Goal: Task Accomplishment & Management: Manage account settings

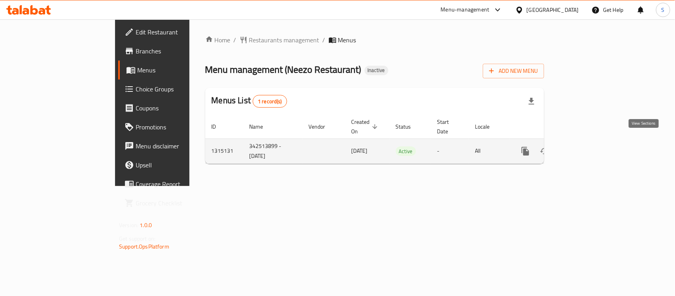
click at [587, 146] on icon "enhanced table" at bounding box center [582, 150] width 9 height 9
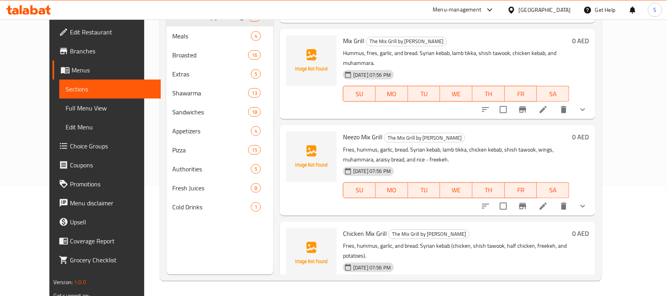
scroll to position [111, 0]
click at [70, 49] on span "Branches" at bounding box center [112, 50] width 85 height 9
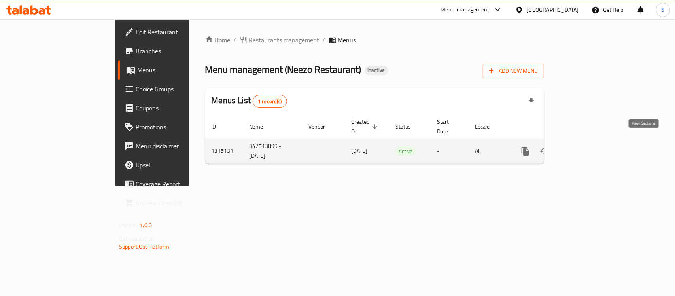
click at [587, 146] on icon "enhanced table" at bounding box center [582, 150] width 9 height 9
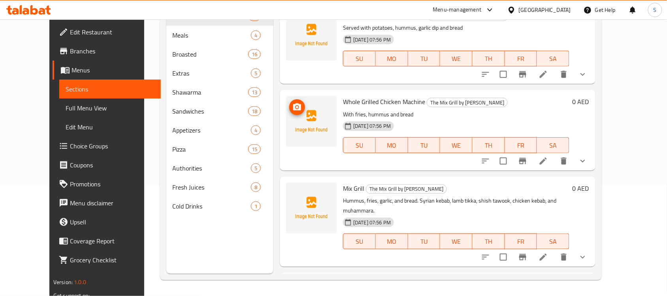
scroll to position [62, 0]
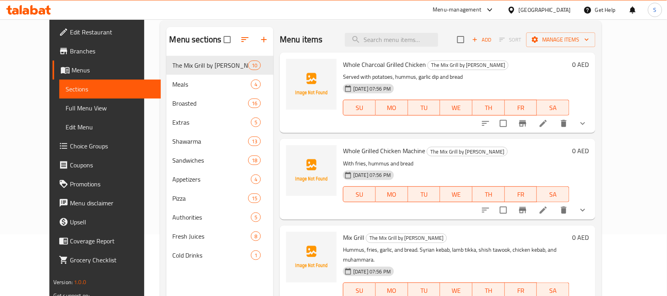
click at [66, 107] on span "Full Menu View" at bounding box center [110, 107] width 89 height 9
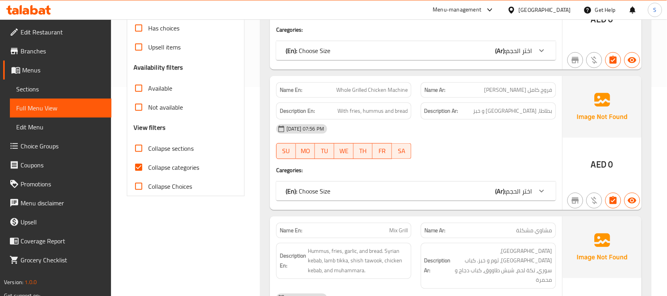
scroll to position [210, 0]
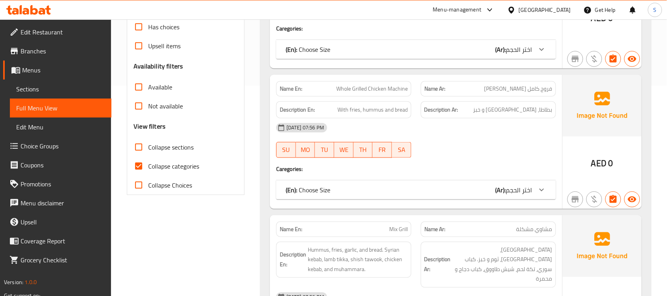
drag, startPoint x: 165, startPoint y: 171, endPoint x: 163, endPoint y: 69, distance: 102.0
click at [165, 171] on span "Collapse categories" at bounding box center [173, 165] width 51 height 9
click at [148, 171] on input "Collapse categories" at bounding box center [138, 166] width 19 height 19
checkbox input "false"
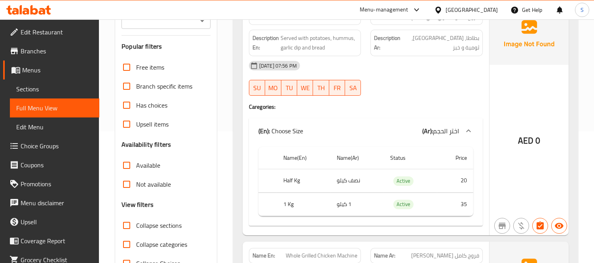
scroll to position [88, 0]
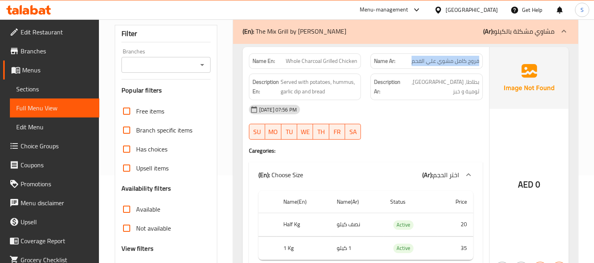
drag, startPoint x: 410, startPoint y: 78, endPoint x: 480, endPoint y: 74, distance: 70.5
click at [480, 69] on div "Name Ar: فروج كامل مشوي علي الفحم" at bounding box center [426, 60] width 112 height 15
click at [473, 65] on span "فروج كامل مشوي علي الفحم" at bounding box center [445, 61] width 68 height 8
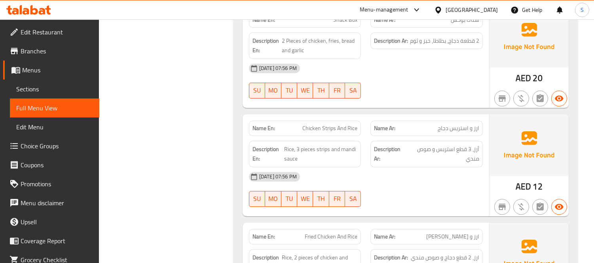
scroll to position [4789, 0]
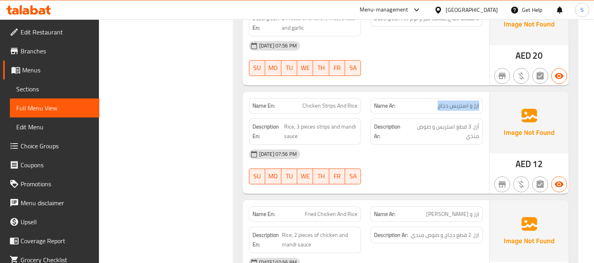
drag, startPoint x: 433, startPoint y: 109, endPoint x: 482, endPoint y: 107, distance: 48.3
click at [482, 107] on div "Name Ar: ارز و استربس دجاج" at bounding box center [426, 105] width 112 height 15
click at [484, 113] on div "Name Ar: ارز و استربس دجاج" at bounding box center [426, 105] width 122 height 25
drag, startPoint x: 428, startPoint y: 107, endPoint x: 484, endPoint y: 108, distance: 55.8
click at [484, 108] on div "Name Ar: ارز و استربس دجاج" at bounding box center [426, 105] width 122 height 25
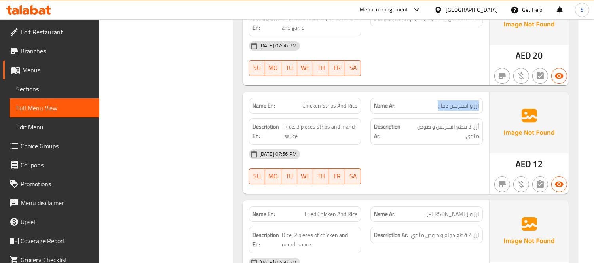
click at [484, 108] on div "Name Ar: ارز و استربس دجاج" at bounding box center [426, 105] width 122 height 25
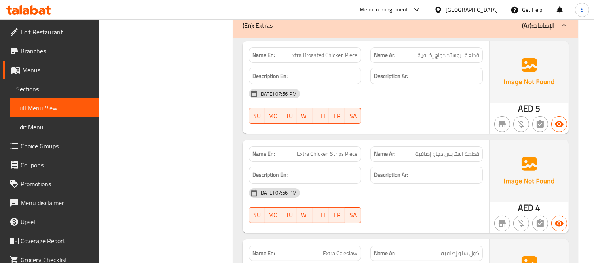
scroll to position [5711, 0]
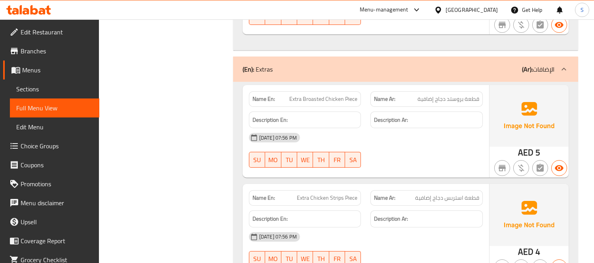
click at [365, 107] on div "Name En: Extra Broasted Chicken Piece" at bounding box center [305, 99] width 122 height 25
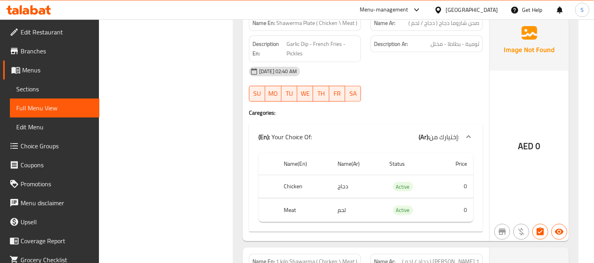
scroll to position [6282, 0]
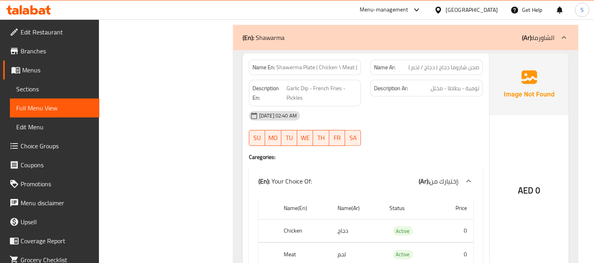
click at [309, 68] on span "Shawerma Plate ( Chicken \ Meat )" at bounding box center [316, 67] width 81 height 8
copy span "Shawerma Plate ( Chicken \ Meat )"
click at [425, 108] on div "Description Ar: ثومية - بطاطا - مخلل" at bounding box center [426, 93] width 122 height 36
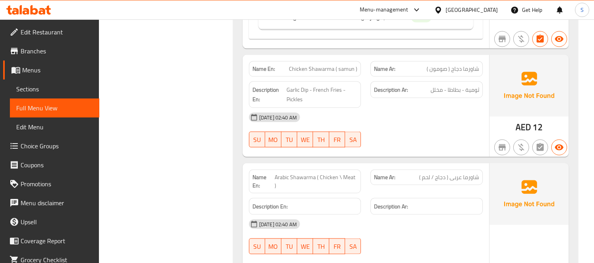
scroll to position [7644, 0]
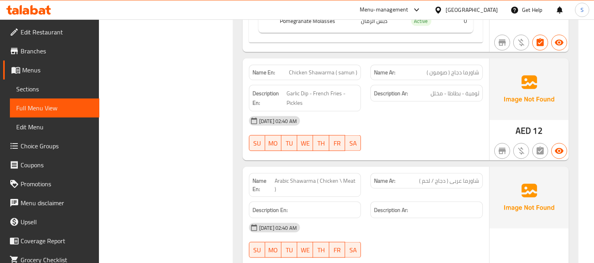
click at [306, 183] on span "Arabic Shawarma ( Chicken \ Meat )" at bounding box center [315, 185] width 83 height 17
copy span "Arabic Shawarma ( Chicken \ Meat )"
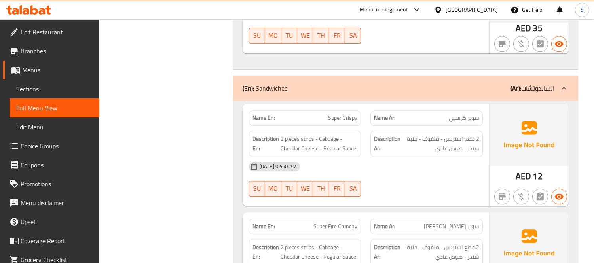
scroll to position [8930, 0]
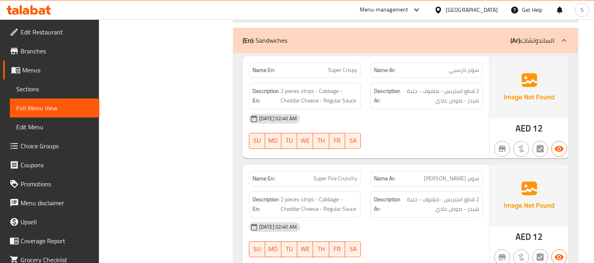
click at [344, 70] on span "Super Crispy" at bounding box center [342, 70] width 29 height 8
copy span "Super Crispy"
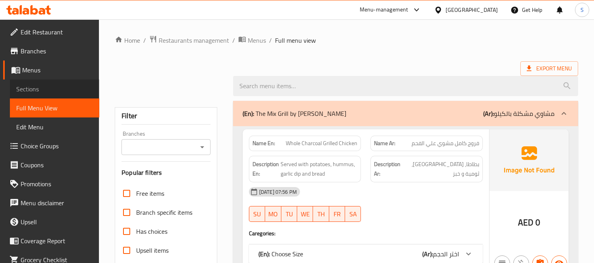
click at [64, 88] on span "Sections" at bounding box center [54, 88] width 77 height 9
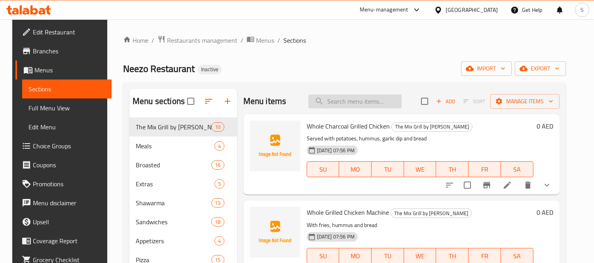
click at [349, 103] on input "search" at bounding box center [354, 102] width 93 height 14
paste input "Shawerma Plate ( Chicken \ Meat )"
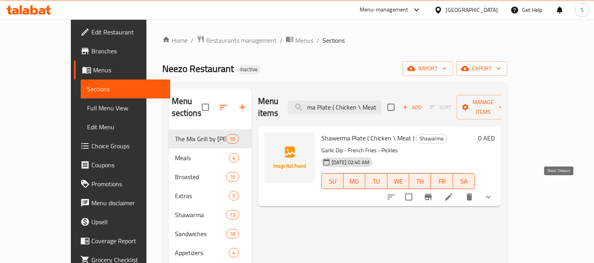
type input "Shawerma Plate ( Chicken \ Meat )"
click at [493, 192] on icon "show more" at bounding box center [487, 196] width 9 height 9
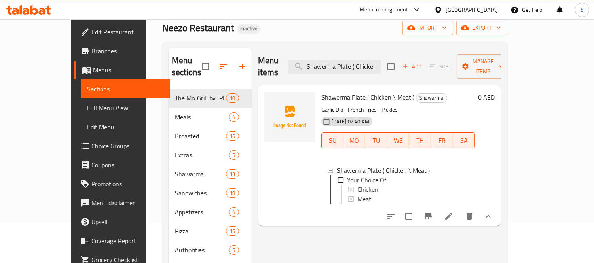
scroll to position [88, 0]
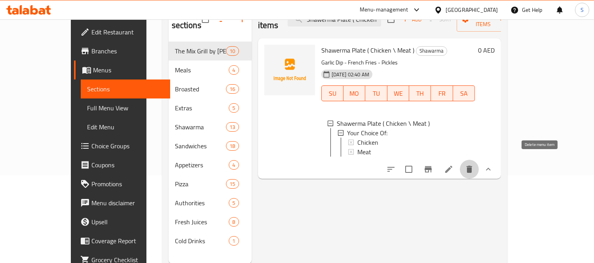
click at [474, 164] on icon "delete" at bounding box center [468, 168] width 9 height 9
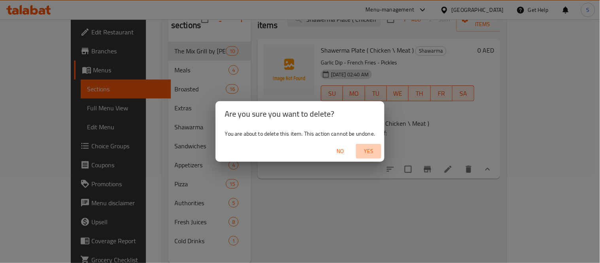
click at [371, 147] on span "Yes" at bounding box center [368, 151] width 19 height 10
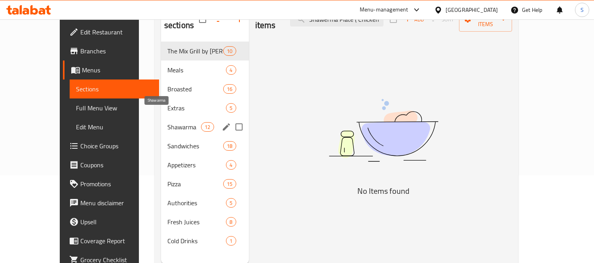
click at [169, 122] on span "Shawarma" at bounding box center [184, 126] width 34 height 9
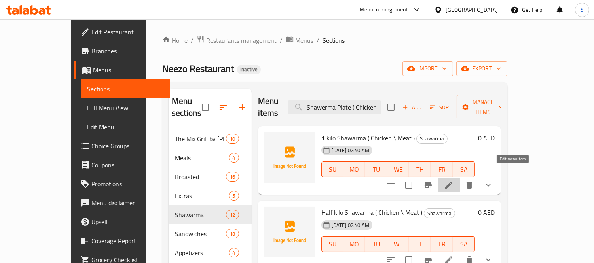
click at [453, 180] on icon at bounding box center [448, 184] width 9 height 9
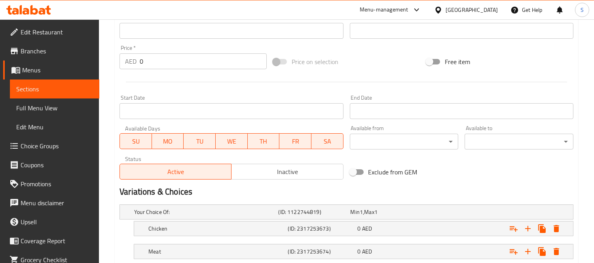
scroll to position [313, 0]
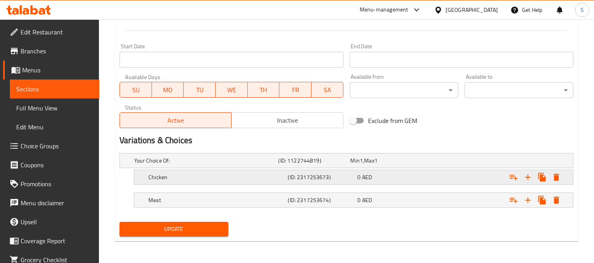
click at [356, 177] on div "0 AED" at bounding box center [391, 177] width 70 height 11
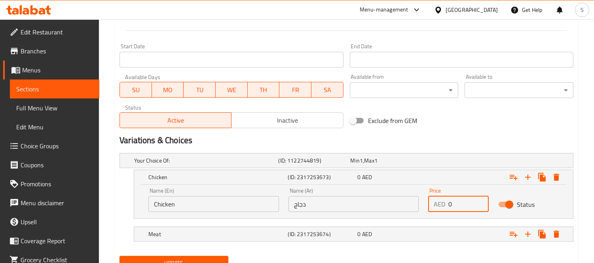
click at [450, 203] on input "0" at bounding box center [468, 204] width 40 height 16
type input "90"
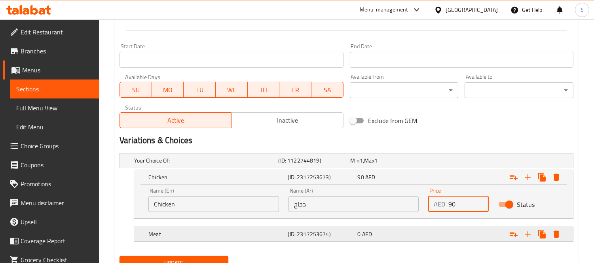
click at [446, 232] on div "Expand" at bounding box center [494, 233] width 139 height 17
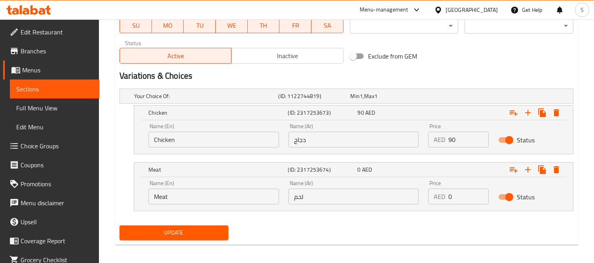
scroll to position [381, 0]
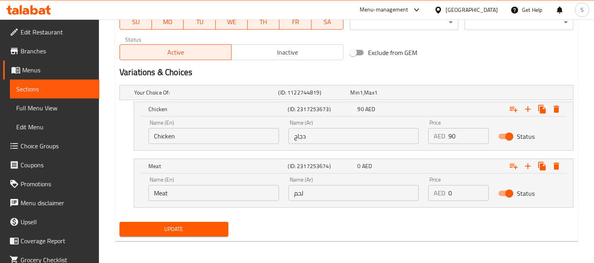
click at [461, 193] on input "0" at bounding box center [468, 193] width 40 height 16
type input "75"
click at [210, 226] on span "Update" at bounding box center [174, 229] width 96 height 10
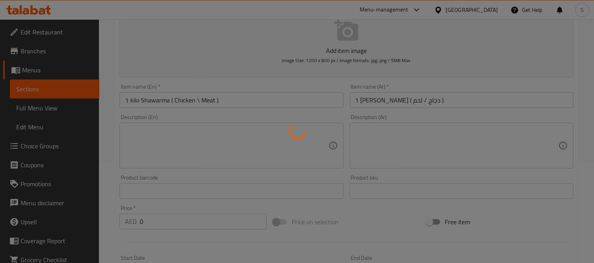
scroll to position [0, 0]
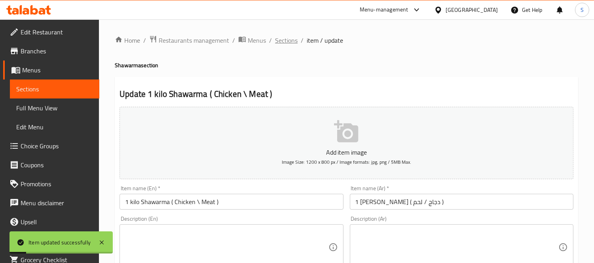
click at [282, 40] on span "Sections" at bounding box center [286, 40] width 23 height 9
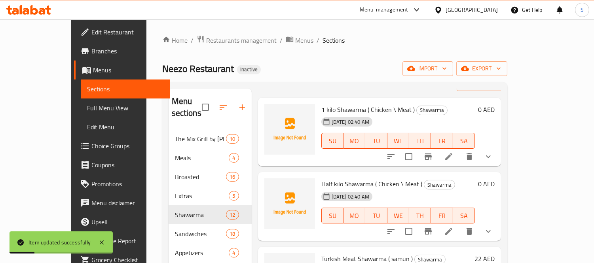
scroll to position [44, 0]
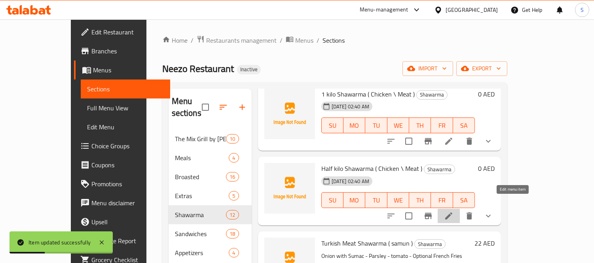
click at [453, 211] on icon at bounding box center [448, 215] width 9 height 9
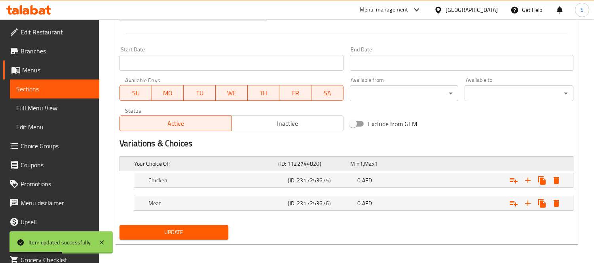
scroll to position [313, 0]
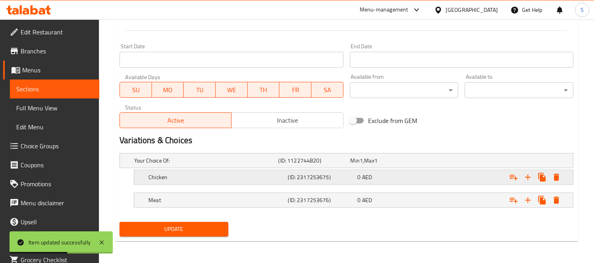
click at [438, 177] on div "Expand" at bounding box center [494, 176] width 139 height 17
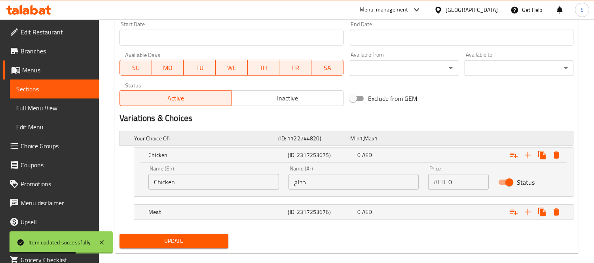
scroll to position [347, 0]
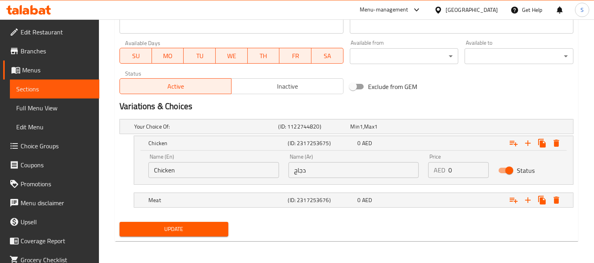
click at [56, 91] on span "Sections" at bounding box center [54, 88] width 77 height 9
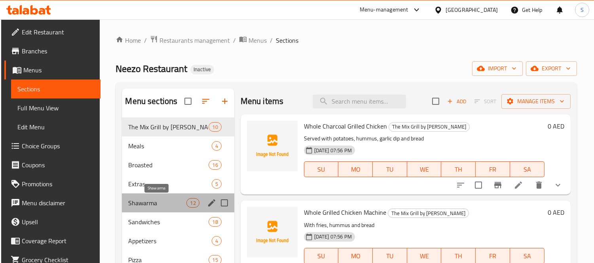
click at [163, 204] on span "Shawarma" at bounding box center [157, 202] width 58 height 9
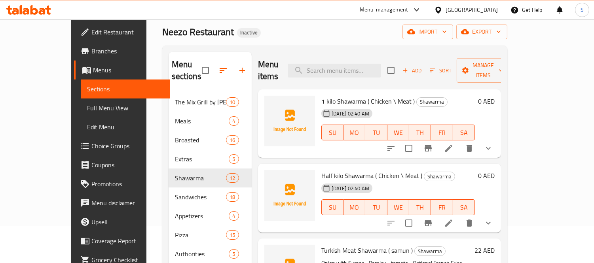
scroll to position [88, 0]
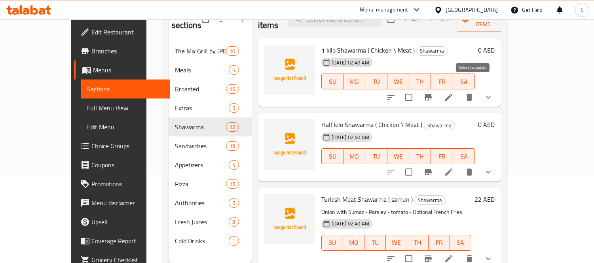
click at [417, 89] on input "checkbox" at bounding box center [408, 97] width 17 height 17
checkbox input "true"
click at [417, 164] on input "checkbox" at bounding box center [408, 172] width 17 height 17
checkbox input "true"
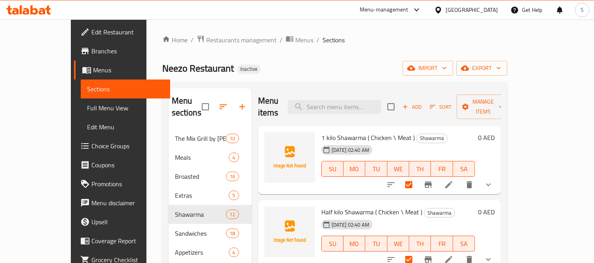
scroll to position [0, 0]
click at [469, 103] on icon "button" at bounding box center [465, 107] width 8 height 8
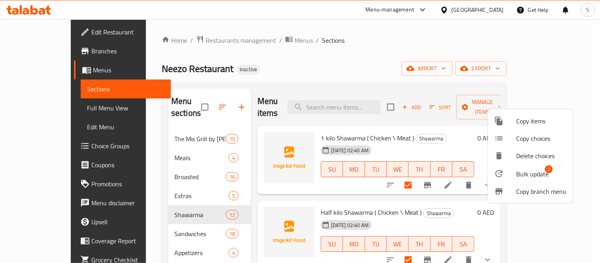
click at [528, 170] on span "Bulk update" at bounding box center [532, 173] width 32 height 9
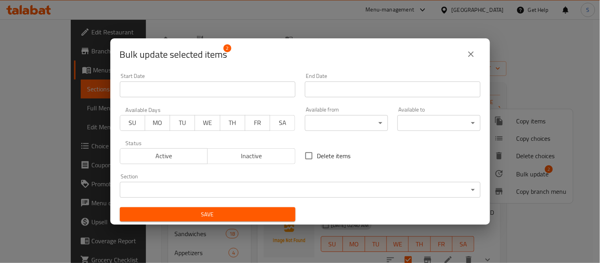
click at [329, 154] on span "Delete items" at bounding box center [334, 155] width 34 height 9
click at [301, 152] on input "Delete items" at bounding box center [309, 155] width 17 height 17
checkbox input "true"
click at [272, 204] on div "Save" at bounding box center [207, 214] width 185 height 24
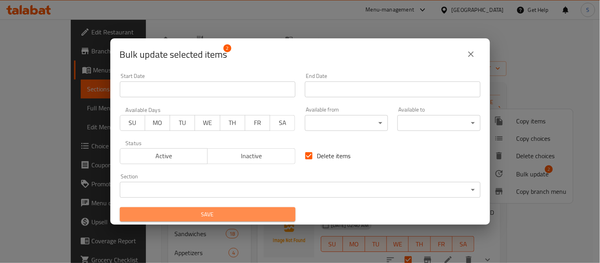
click at [272, 211] on span "Save" at bounding box center [207, 215] width 163 height 10
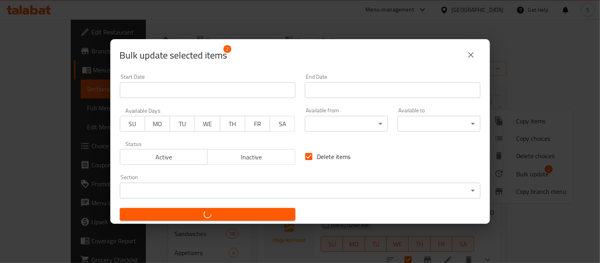
checkbox input "false"
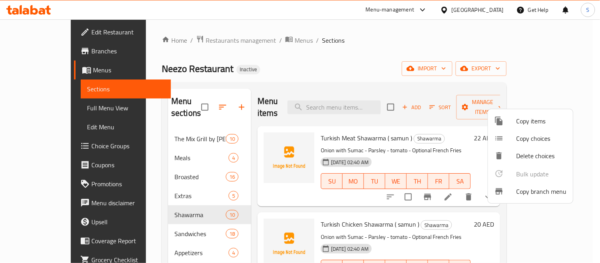
click at [369, 74] on div at bounding box center [300, 131] width 600 height 263
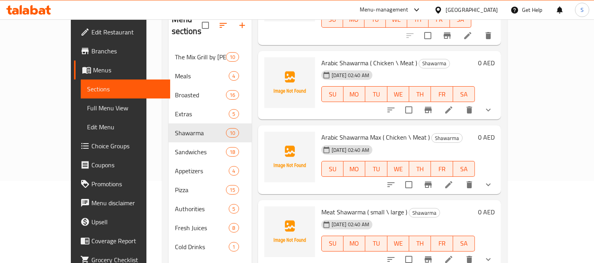
scroll to position [66, 0]
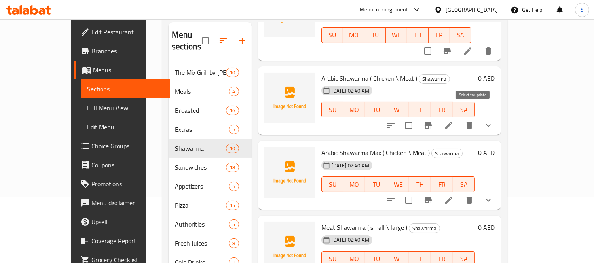
click at [417, 117] on input "checkbox" at bounding box center [408, 125] width 17 height 17
checkbox input "true"
click at [417, 192] on input "checkbox" at bounding box center [408, 200] width 17 height 17
checkbox input "true"
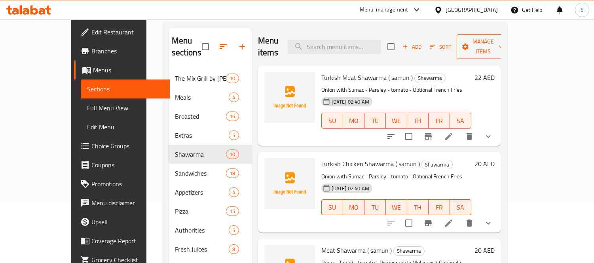
scroll to position [0, 0]
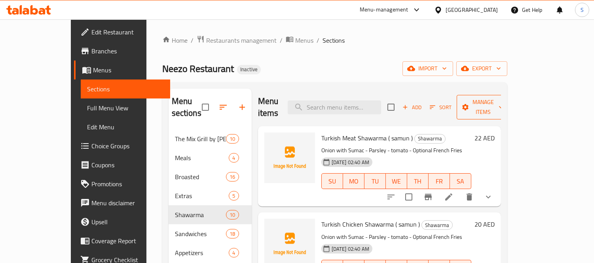
click at [503, 100] on span "Manage items" at bounding box center [483, 107] width 40 height 20
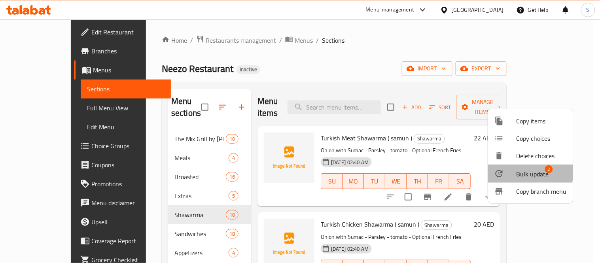
click at [507, 172] on div at bounding box center [505, 173] width 22 height 9
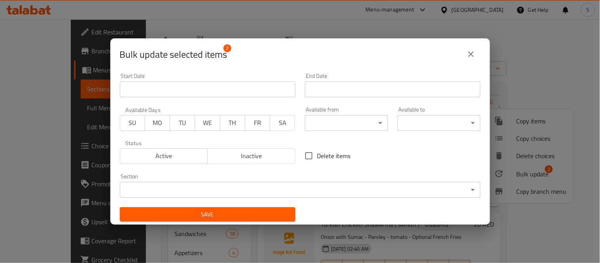
drag, startPoint x: 293, startPoint y: 158, endPoint x: 303, endPoint y: 156, distance: 9.8
click at [298, 157] on div "Start Date Start Date End Date End Date Available Days SU MO TU WE TH FR SA Ava…" at bounding box center [300, 147] width 370 height 158
click at [304, 156] on input "Delete items" at bounding box center [309, 155] width 17 height 17
checkbox input "true"
click at [265, 217] on span "Save" at bounding box center [207, 215] width 163 height 10
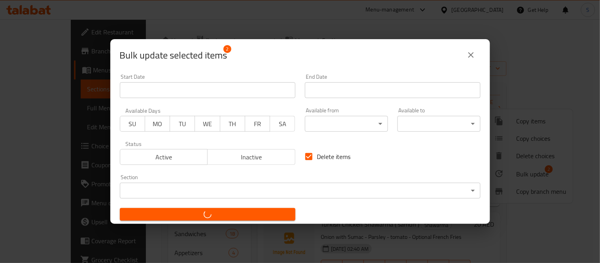
checkbox input "false"
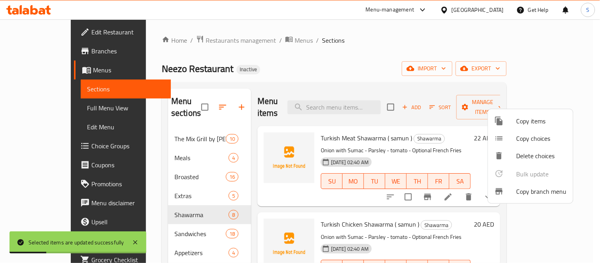
click at [388, 69] on div at bounding box center [300, 131] width 600 height 263
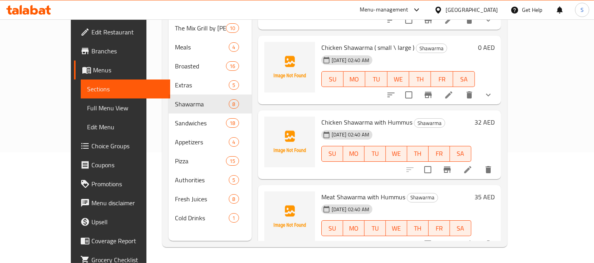
scroll to position [400, 0]
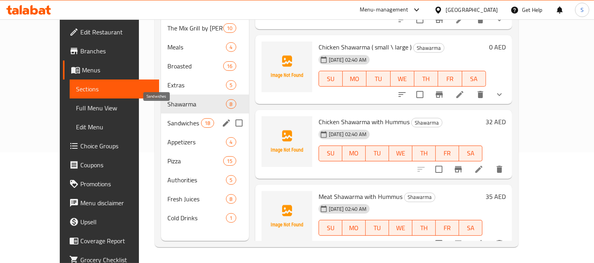
click at [167, 118] on span "Sandwiches" at bounding box center [184, 122] width 34 height 9
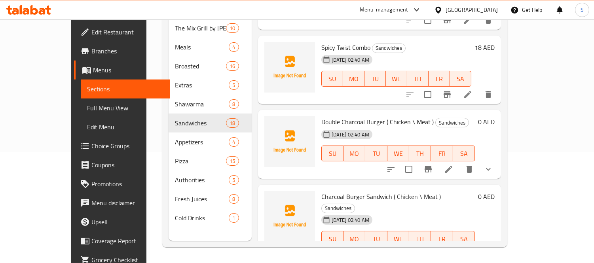
scroll to position [915, 0]
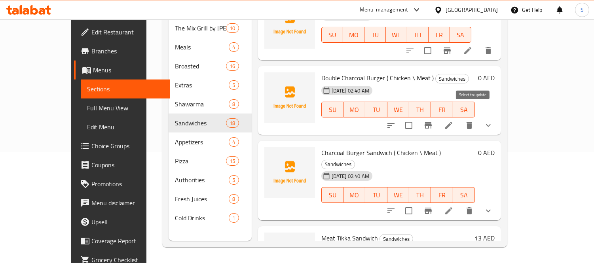
click at [417, 117] on input "checkbox" at bounding box center [408, 125] width 17 height 17
checkbox input "true"
click at [417, 202] on input "checkbox" at bounding box center [408, 210] width 17 height 17
checkbox input "true"
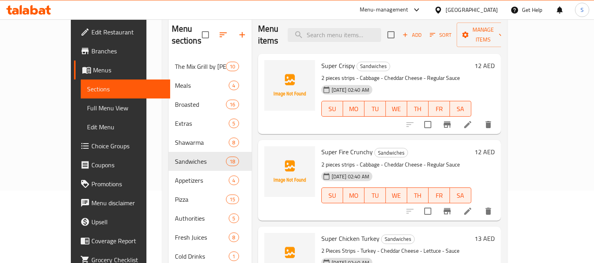
scroll to position [0, 0]
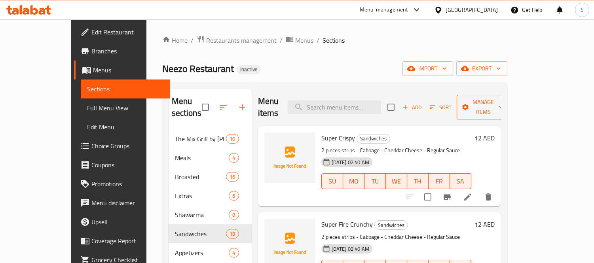
click at [503, 105] on span "Manage items" at bounding box center [483, 107] width 40 height 20
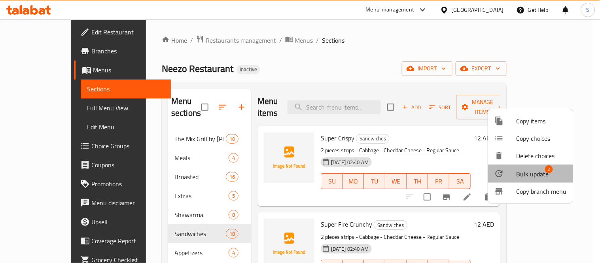
click at [518, 175] on span "Bulk update" at bounding box center [532, 173] width 32 height 9
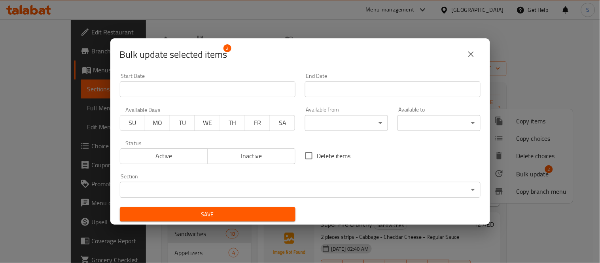
click at [329, 159] on span "Delete items" at bounding box center [334, 155] width 34 height 9
click at [317, 159] on input "Delete items" at bounding box center [309, 155] width 17 height 17
checkbox input "true"
click at [263, 216] on span "Save" at bounding box center [207, 215] width 163 height 10
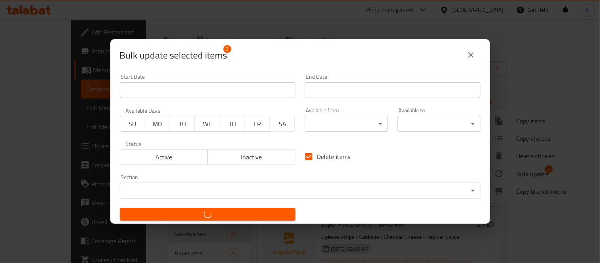
checkbox input "false"
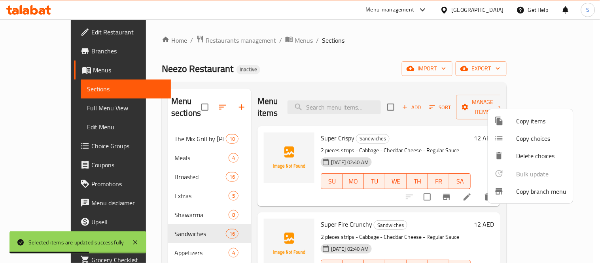
click at [353, 63] on div at bounding box center [300, 131] width 600 height 263
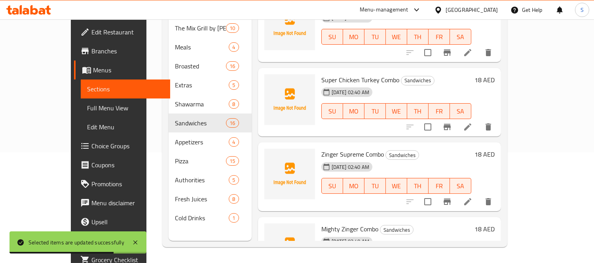
scroll to position [1020, 0]
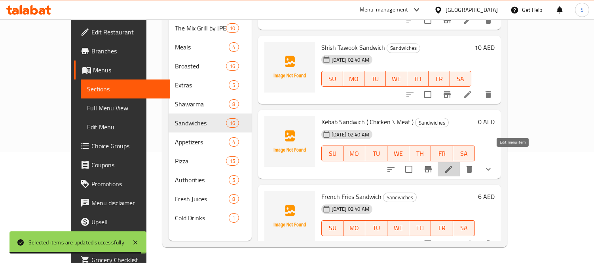
click at [453, 164] on icon at bounding box center [448, 168] width 9 height 9
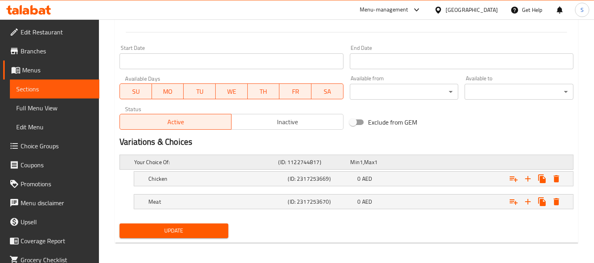
scroll to position [313, 0]
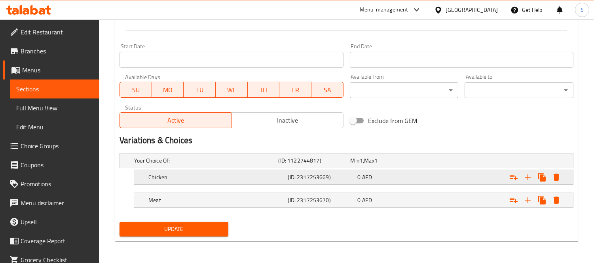
click at [273, 176] on h5 "Chicken" at bounding box center [216, 177] width 136 height 8
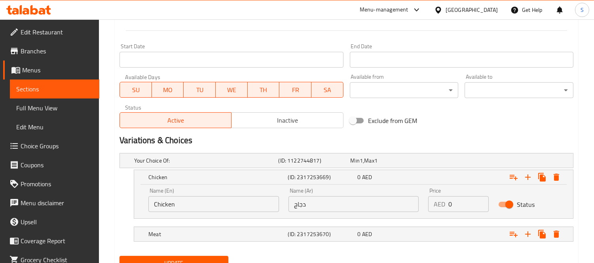
click at [448, 202] on input "0" at bounding box center [468, 204] width 40 height 16
type input "10"
click at [447, 222] on nav at bounding box center [346, 223] width 454 height 6
click at [447, 227] on div "Expand" at bounding box center [494, 233] width 139 height 17
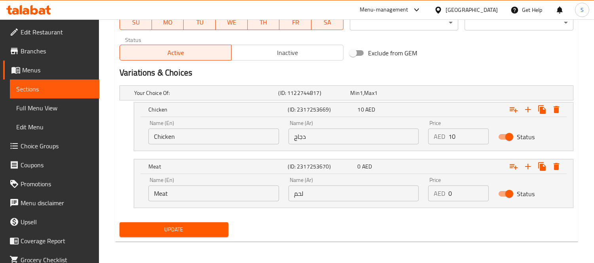
scroll to position [381, 0]
click at [452, 194] on input "0" at bounding box center [468, 193] width 40 height 16
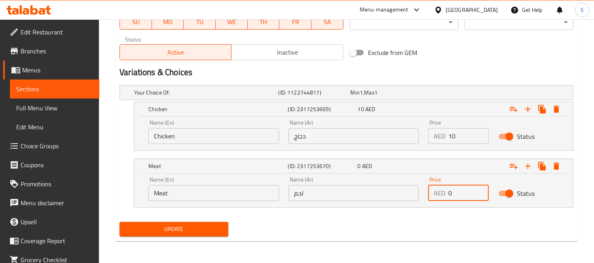
click at [452, 194] on input "0" at bounding box center [468, 193] width 40 height 16
type input "13"
click at [119, 222] on button "Update" at bounding box center [173, 229] width 109 height 15
click at [67, 84] on span "Sections" at bounding box center [54, 88] width 77 height 9
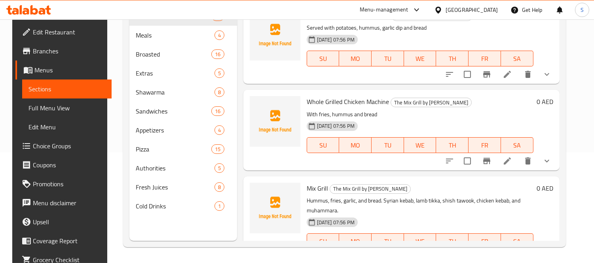
scroll to position [111, 0]
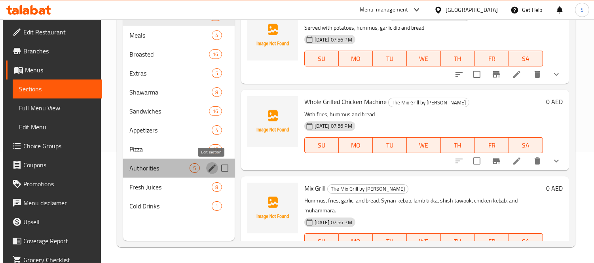
click at [210, 165] on icon "edit" at bounding box center [211, 167] width 9 height 9
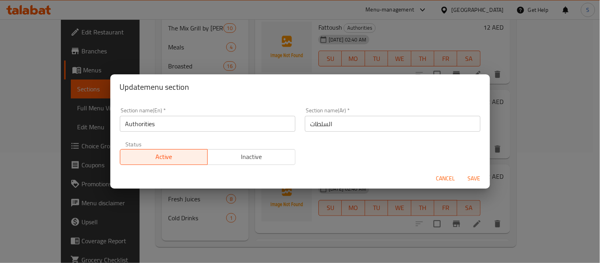
click at [196, 124] on input "Authorities" at bounding box center [208, 124] width 176 height 16
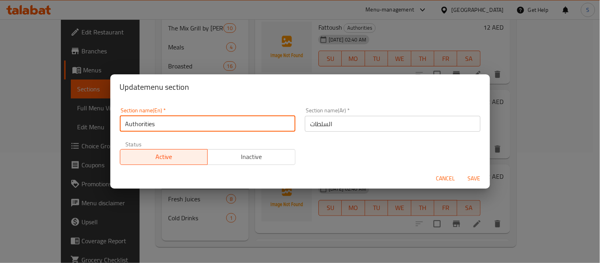
click at [196, 124] on input "Authorities" at bounding box center [208, 124] width 176 height 16
type input "Salads"
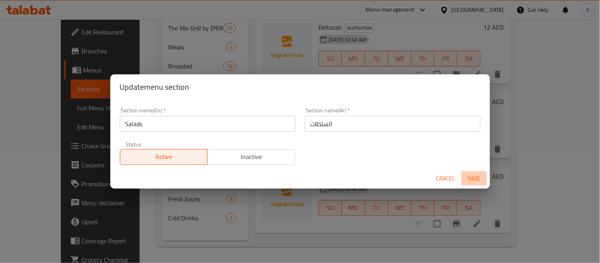
click at [473, 175] on span "Save" at bounding box center [474, 179] width 19 height 10
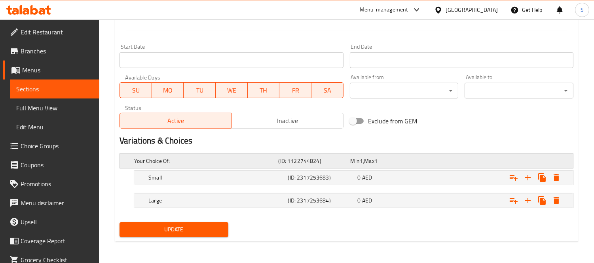
scroll to position [313, 0]
click at [440, 174] on div "Expand" at bounding box center [494, 176] width 139 height 17
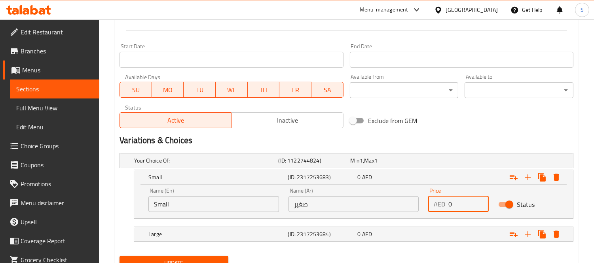
click at [464, 204] on input "0" at bounding box center [468, 204] width 40 height 16
type input "6"
click at [446, 228] on div "Expand" at bounding box center [494, 233] width 139 height 17
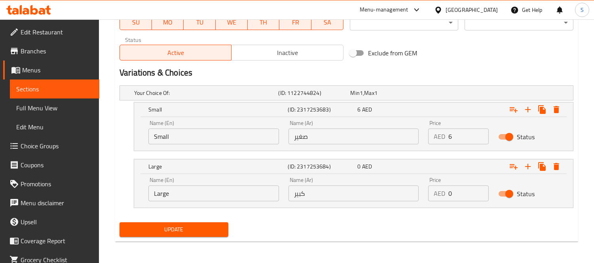
scroll to position [381, 0]
click at [457, 193] on input "0" at bounding box center [468, 193] width 40 height 16
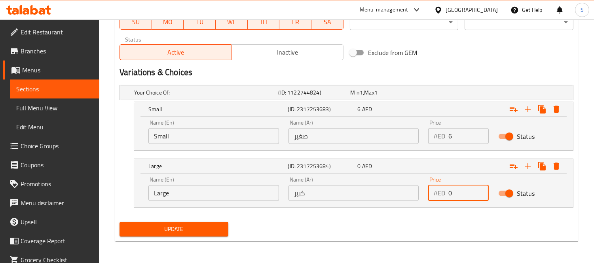
click at [457, 193] on input "0" at bounding box center [468, 193] width 40 height 16
type input "12"
click at [119, 222] on button "Update" at bounding box center [173, 229] width 109 height 15
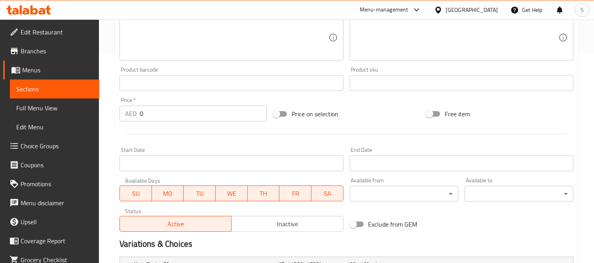
scroll to position [313, 0]
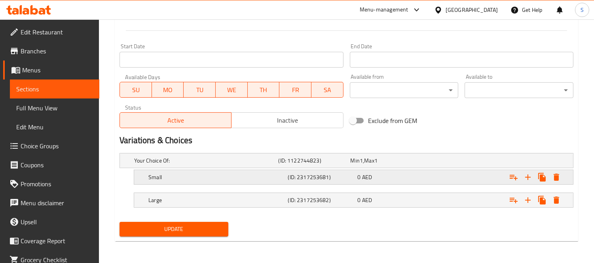
click at [333, 181] on div "(ID: 2317253681)" at bounding box center [321, 177] width 70 height 11
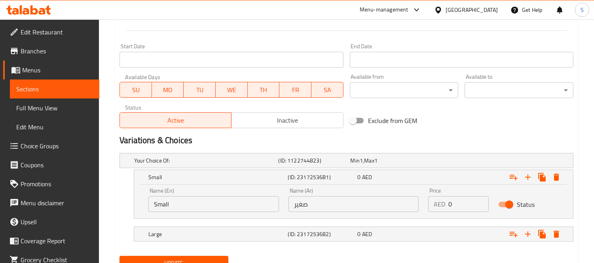
click at [449, 206] on input "0" at bounding box center [468, 204] width 40 height 16
type input "7"
click at [441, 231] on div "Expand" at bounding box center [494, 233] width 139 height 17
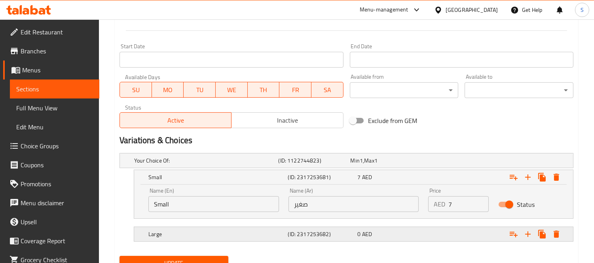
click at [441, 231] on div "Expand" at bounding box center [494, 233] width 139 height 17
click at [444, 230] on div "Expand" at bounding box center [494, 233] width 139 height 17
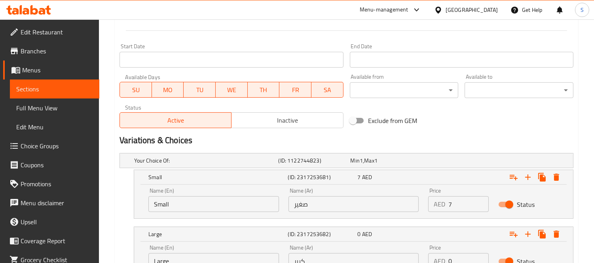
click at [454, 253] on input "0" at bounding box center [468, 261] width 40 height 16
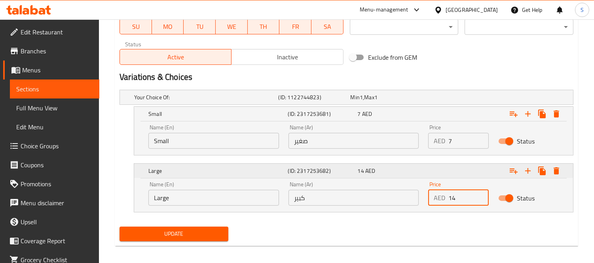
scroll to position [381, 0]
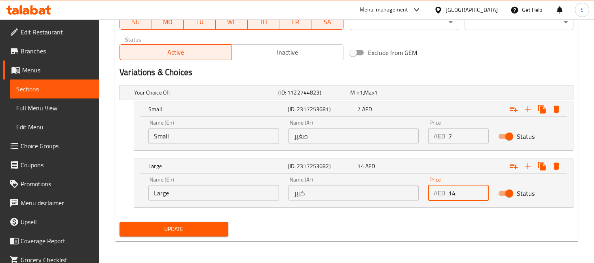
type input "14"
click at [214, 224] on span "Update" at bounding box center [174, 229] width 96 height 10
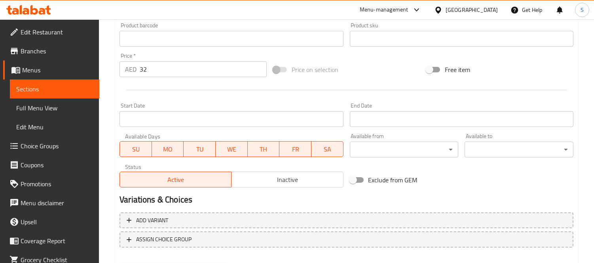
scroll to position [163, 0]
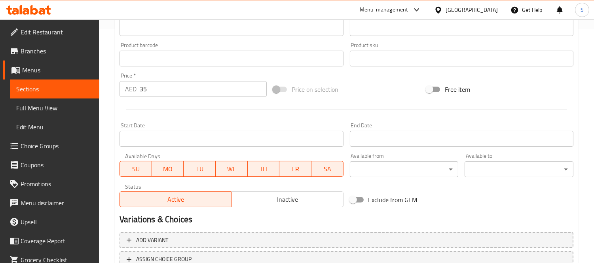
scroll to position [176, 0]
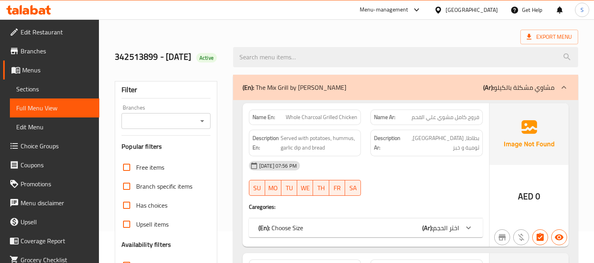
scroll to position [176, 0]
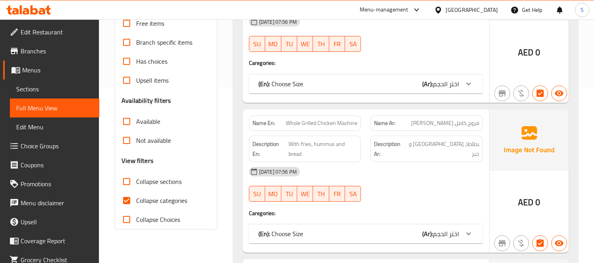
click at [164, 205] on span "Collapse categories" at bounding box center [161, 200] width 51 height 9
click at [136, 210] on input "Collapse categories" at bounding box center [126, 200] width 19 height 19
checkbox input "false"
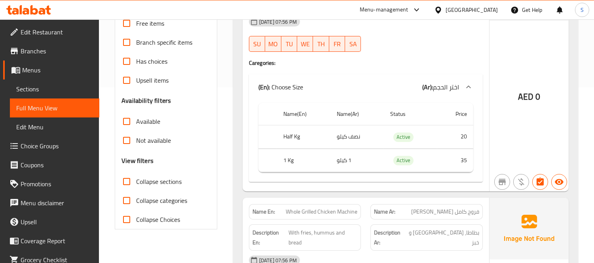
click at [214, 108] on div "Filter Branches Branches Popular filters Free items Branch specific items Has c…" at bounding box center [166, 83] width 102 height 292
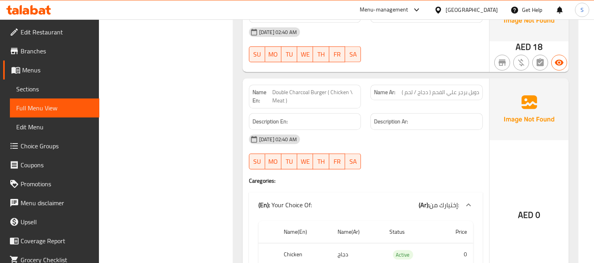
scroll to position [9055, 0]
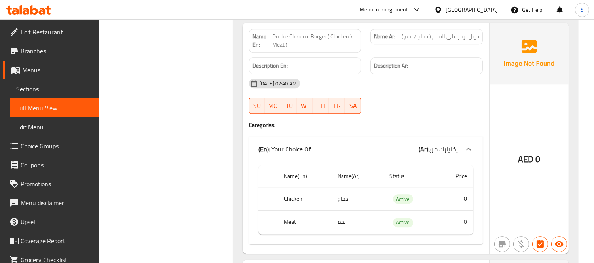
click at [301, 39] on span "Double Charcoal Burger ( Chicken \ Meat )" at bounding box center [314, 40] width 85 height 17
copy span "Double Charcoal Burger ( Chicken \ Meat )"
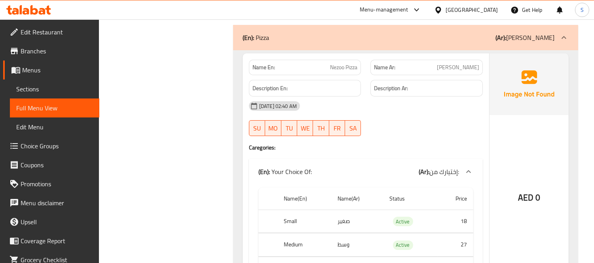
scroll to position [10593, 0]
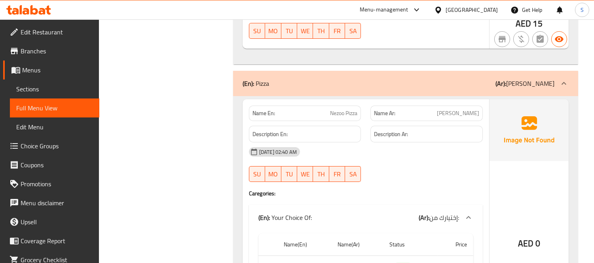
click at [346, 113] on div "Name En: Nezoo Pizza" at bounding box center [305, 113] width 112 height 15
copy span "Nezoo Pizza"
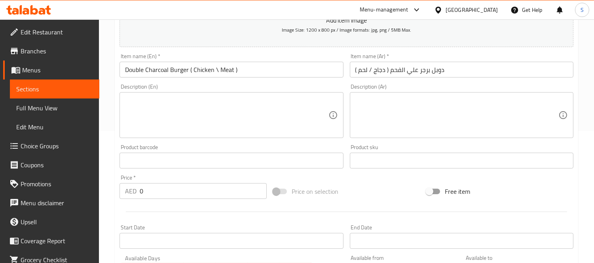
scroll to position [132, 0]
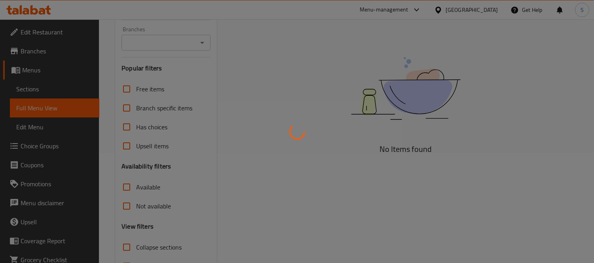
scroll to position [169, 0]
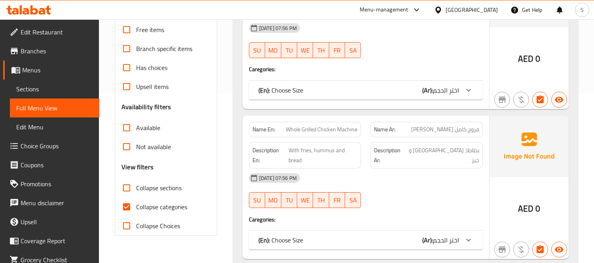
click at [167, 212] on span "Collapse categories" at bounding box center [161, 206] width 51 height 9
click at [136, 216] on input "Collapse categories" at bounding box center [126, 206] width 19 height 19
checkbox input "false"
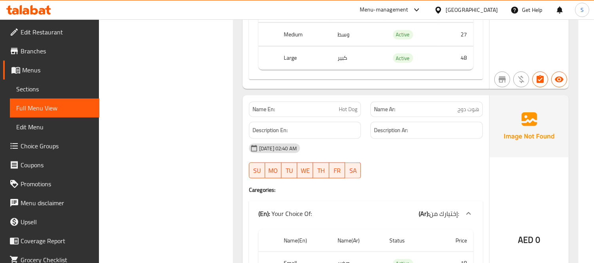
scroll to position [12434, 0]
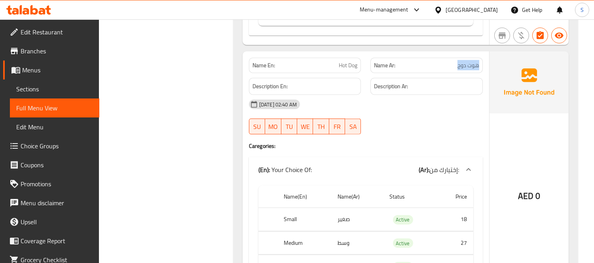
drag, startPoint x: 456, startPoint y: 74, endPoint x: 482, endPoint y: 74, distance: 26.1
click at [482, 73] on div "Name Ar: هوت دوج" at bounding box center [426, 65] width 112 height 15
click at [471, 70] on span "هوت دوج" at bounding box center [468, 65] width 22 height 8
drag, startPoint x: 458, startPoint y: 73, endPoint x: 469, endPoint y: 74, distance: 11.1
click at [469, 70] on span "هوت دوج" at bounding box center [468, 65] width 22 height 8
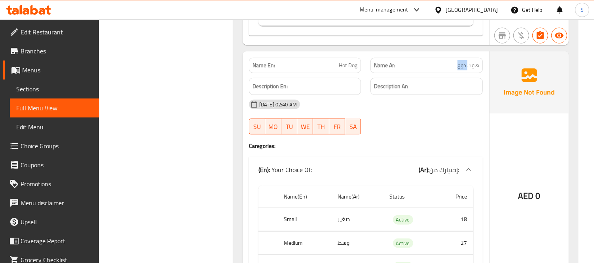
click at [465, 70] on span "هوت دوج" at bounding box center [468, 65] width 22 height 8
click at [454, 70] on p "Name Ar: هوت دوج" at bounding box center [426, 65] width 105 height 8
click at [461, 70] on span "هوت دوج" at bounding box center [468, 65] width 22 height 8
click at [454, 70] on p "Name Ar: هوت دوج" at bounding box center [426, 65] width 105 height 8
drag, startPoint x: 479, startPoint y: 74, endPoint x: 456, endPoint y: 74, distance: 23.3
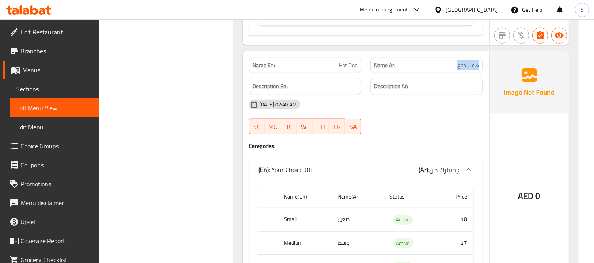
click at [456, 73] on div "Name Ar: هوت دوج" at bounding box center [426, 65] width 112 height 15
click at [456, 70] on p "Name Ar: هوت دوج" at bounding box center [426, 65] width 105 height 8
drag, startPoint x: 454, startPoint y: 74, endPoint x: 480, endPoint y: 73, distance: 26.5
click at [480, 73] on div "Name Ar: هوت دوج" at bounding box center [426, 65] width 112 height 15
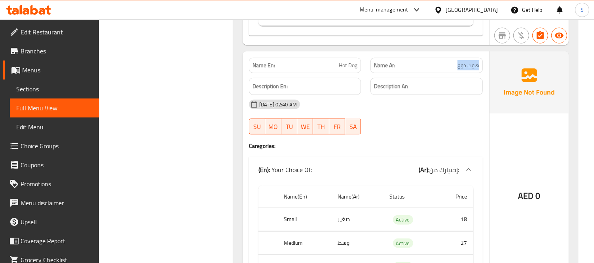
drag, startPoint x: 479, startPoint y: 73, endPoint x: 456, endPoint y: 76, distance: 23.4
click at [456, 73] on div "Name Ar: هوت دوج" at bounding box center [426, 65] width 112 height 15
click at [454, 70] on p "Name Ar: هوت دوج" at bounding box center [426, 65] width 105 height 8
drag, startPoint x: 456, startPoint y: 74, endPoint x: 480, endPoint y: 74, distance: 23.7
click at [480, 73] on div "Name Ar: هوت دوج" at bounding box center [426, 65] width 112 height 15
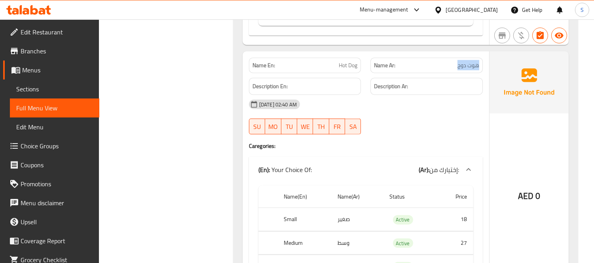
click at [480, 73] on div "Name Ar: هوت دوج" at bounding box center [426, 65] width 112 height 15
drag, startPoint x: 480, startPoint y: 73, endPoint x: 453, endPoint y: 76, distance: 27.4
click at [453, 73] on div "Name Ar: هوت دوج" at bounding box center [426, 65] width 112 height 15
click at [454, 70] on p "Name Ar: هوت دوج" at bounding box center [426, 65] width 105 height 8
drag, startPoint x: 454, startPoint y: 76, endPoint x: 478, endPoint y: 76, distance: 24.5
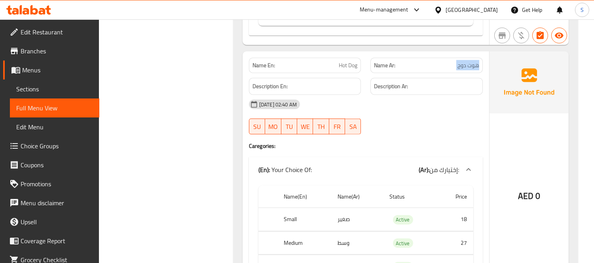
click at [478, 70] on p "Name Ar: هوت دوج" at bounding box center [426, 65] width 105 height 8
click at [482, 73] on div "Name Ar: هوت دوج" at bounding box center [426, 65] width 112 height 15
drag, startPoint x: 481, startPoint y: 74, endPoint x: 442, endPoint y: 74, distance: 39.5
click at [442, 73] on div "Name Ar: هوت دوج" at bounding box center [426, 65] width 112 height 15
drag, startPoint x: 453, startPoint y: 73, endPoint x: 460, endPoint y: 73, distance: 7.1
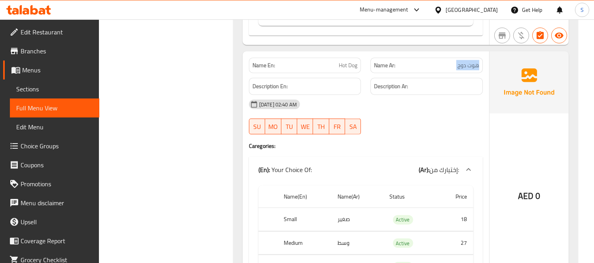
click at [453, 70] on p "Name Ar: هوت دوج" at bounding box center [426, 65] width 105 height 8
click at [454, 70] on p "Name Ar: هوت دوج" at bounding box center [426, 65] width 105 height 8
click at [455, 70] on p "Name Ar: هوت دوج" at bounding box center [426, 65] width 105 height 8
drag, startPoint x: 481, startPoint y: 74, endPoint x: 450, endPoint y: 74, distance: 31.2
click at [450, 73] on div "Name Ar: هوت دوج" at bounding box center [426, 65] width 112 height 15
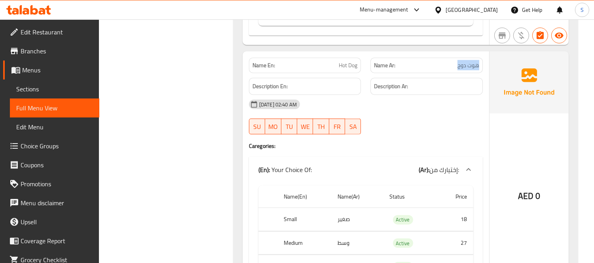
click at [449, 70] on p "Name Ar: هوت دوج" at bounding box center [426, 65] width 105 height 8
drag, startPoint x: 480, startPoint y: 73, endPoint x: 451, endPoint y: 74, distance: 28.5
click at [451, 73] on div "Name Ar: هوت دوج" at bounding box center [426, 65] width 112 height 15
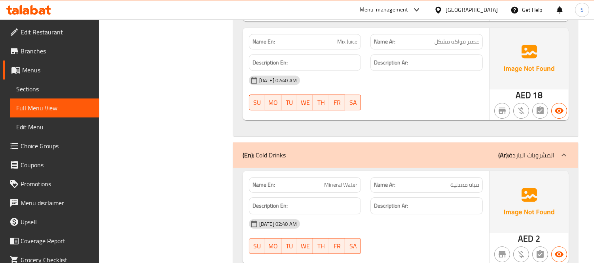
scroll to position [15289, 0]
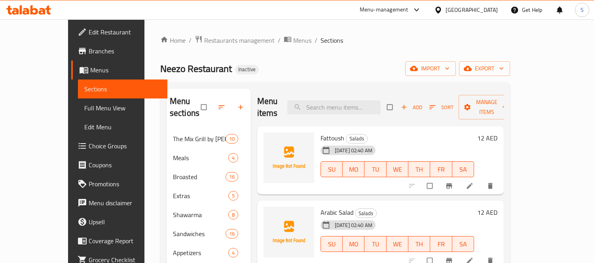
click at [278, 59] on div "Home / Restaurants management / Menus / Sections Neezo Restaurant Inactive impo…" at bounding box center [335, 196] width 350 height 323
click at [503, 68] on span "export" at bounding box center [484, 69] width 38 height 10
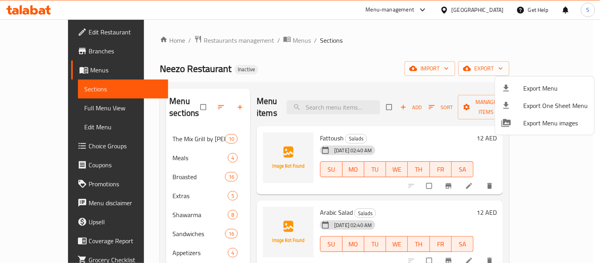
click at [539, 83] on span "Export Menu" at bounding box center [556, 87] width 64 height 9
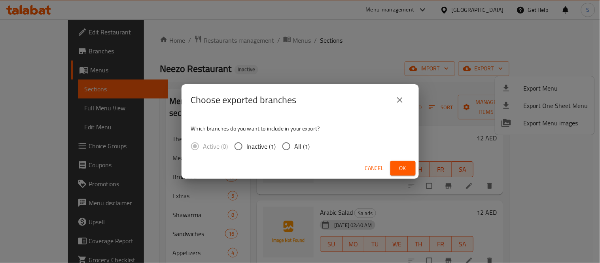
click at [296, 143] on span "All (1)" at bounding box center [302, 146] width 15 height 9
click at [295, 143] on input "All (1)" at bounding box center [286, 146] width 17 height 17
radio input "true"
click at [397, 166] on span "Ok" at bounding box center [403, 168] width 13 height 10
